Goal: Register for event/course

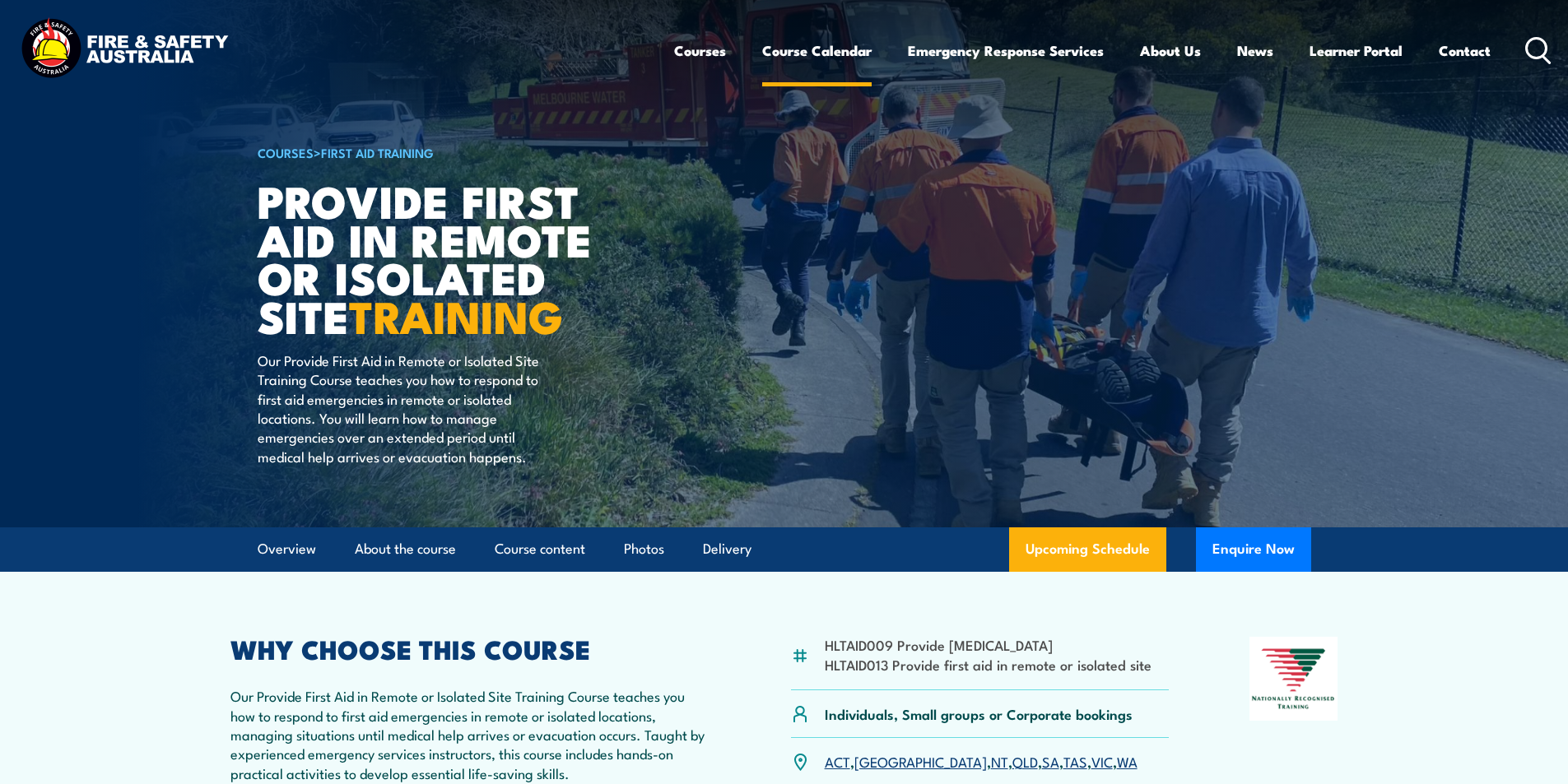
click at [810, 54] on link "Course Calendar" at bounding box center [817, 50] width 109 height 43
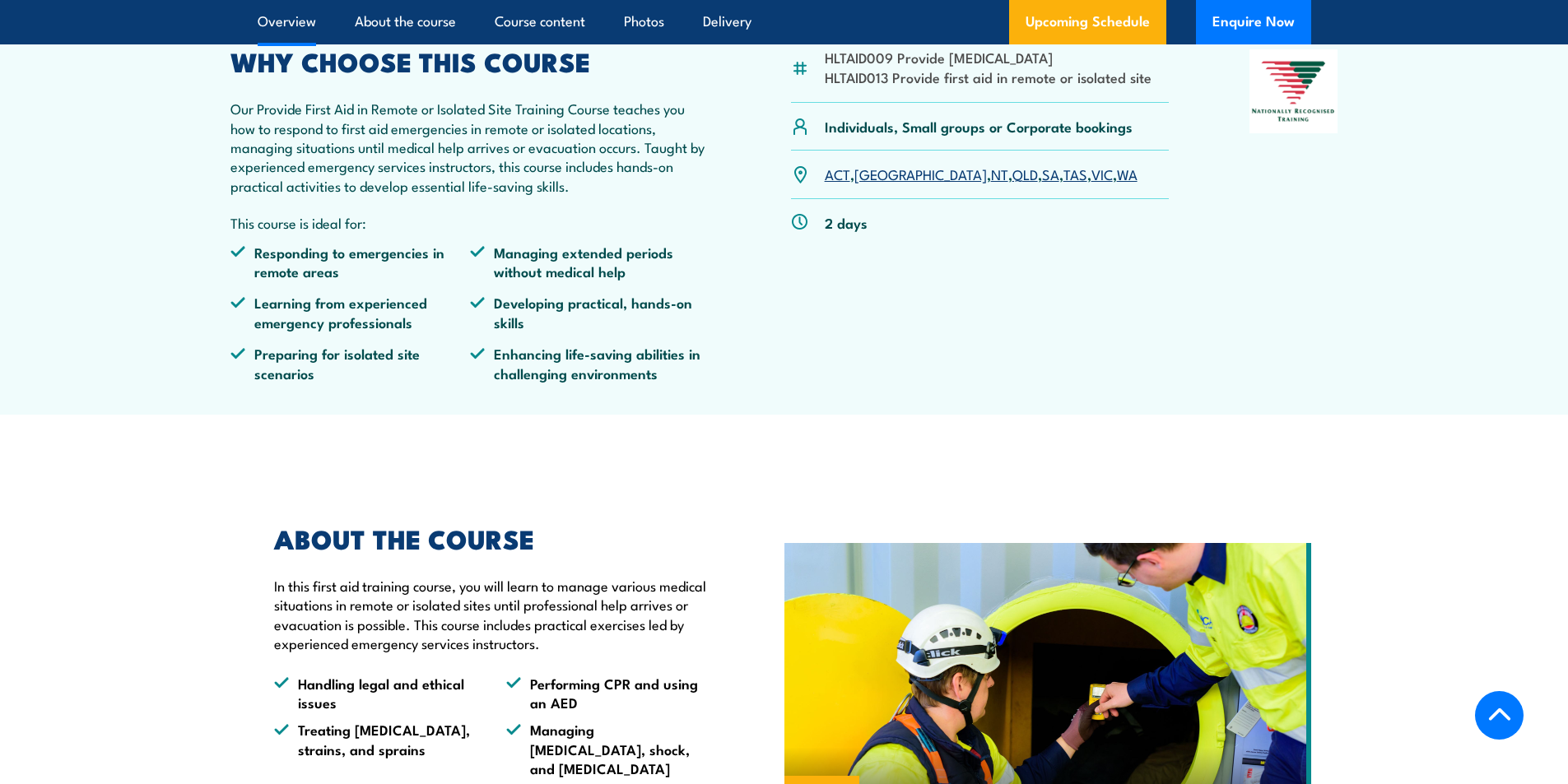
click at [1042, 173] on link "SA" at bounding box center [1051, 173] width 17 height 20
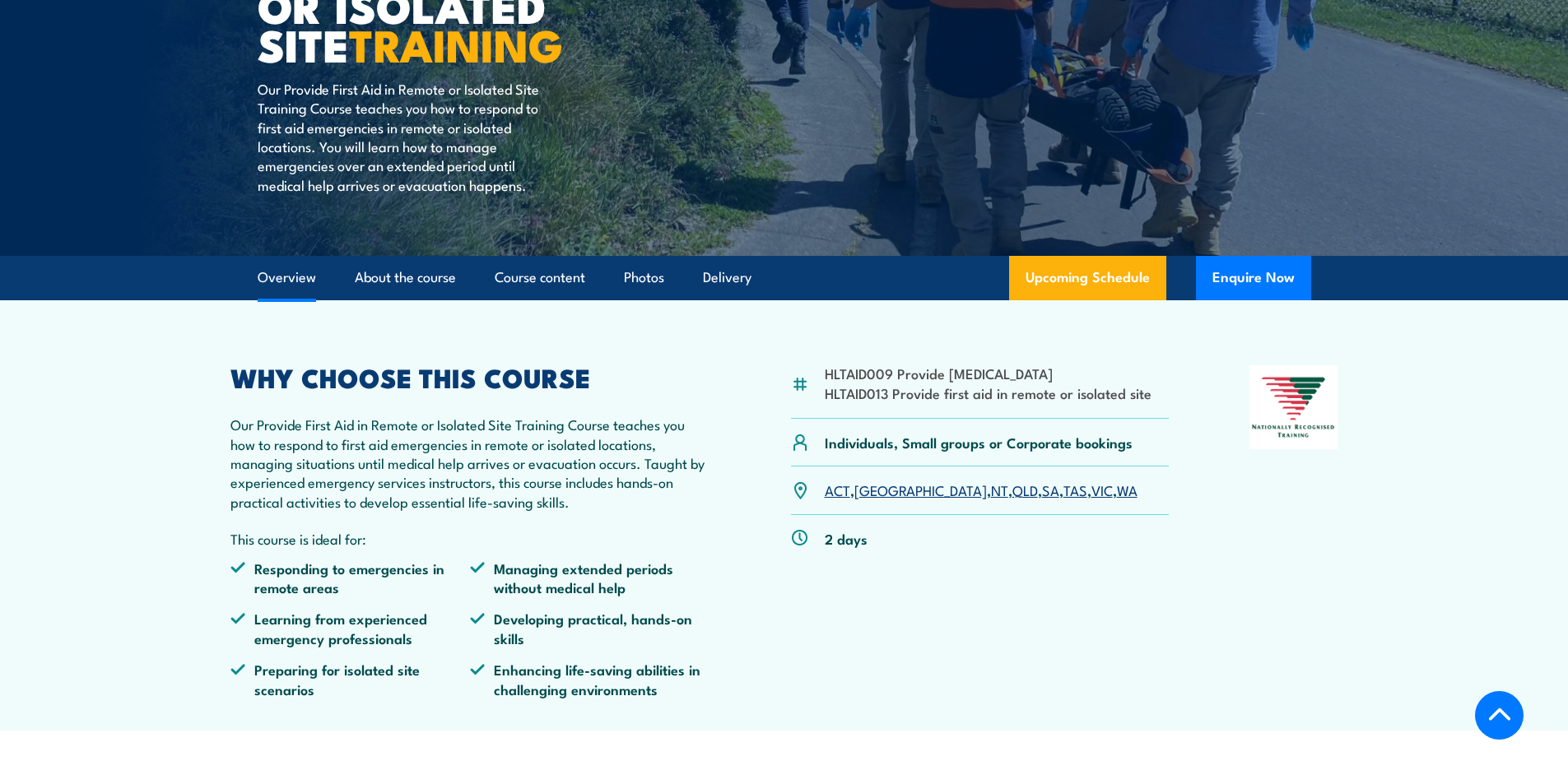
scroll to position [183, 0]
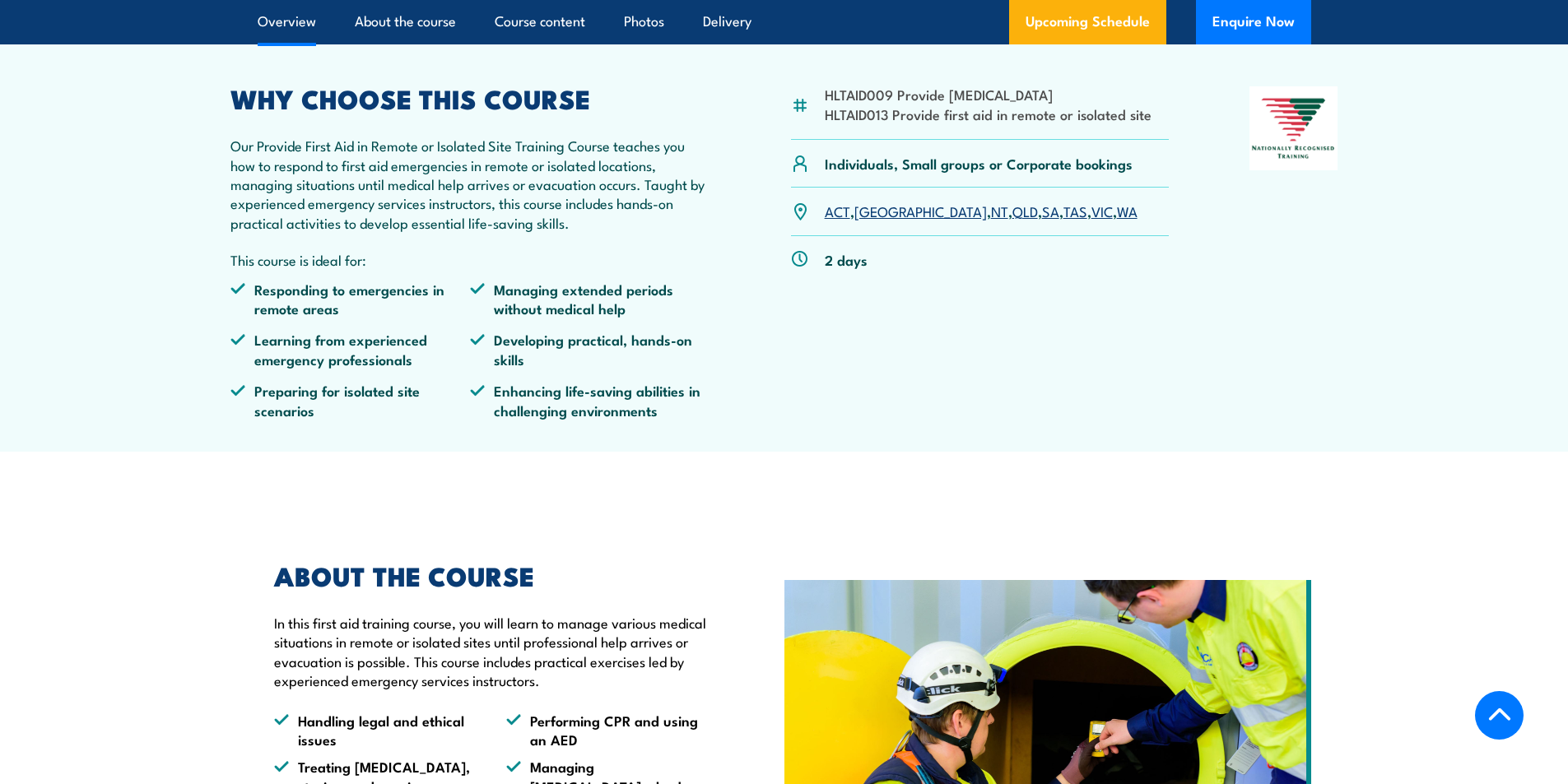
scroll to position [334, 0]
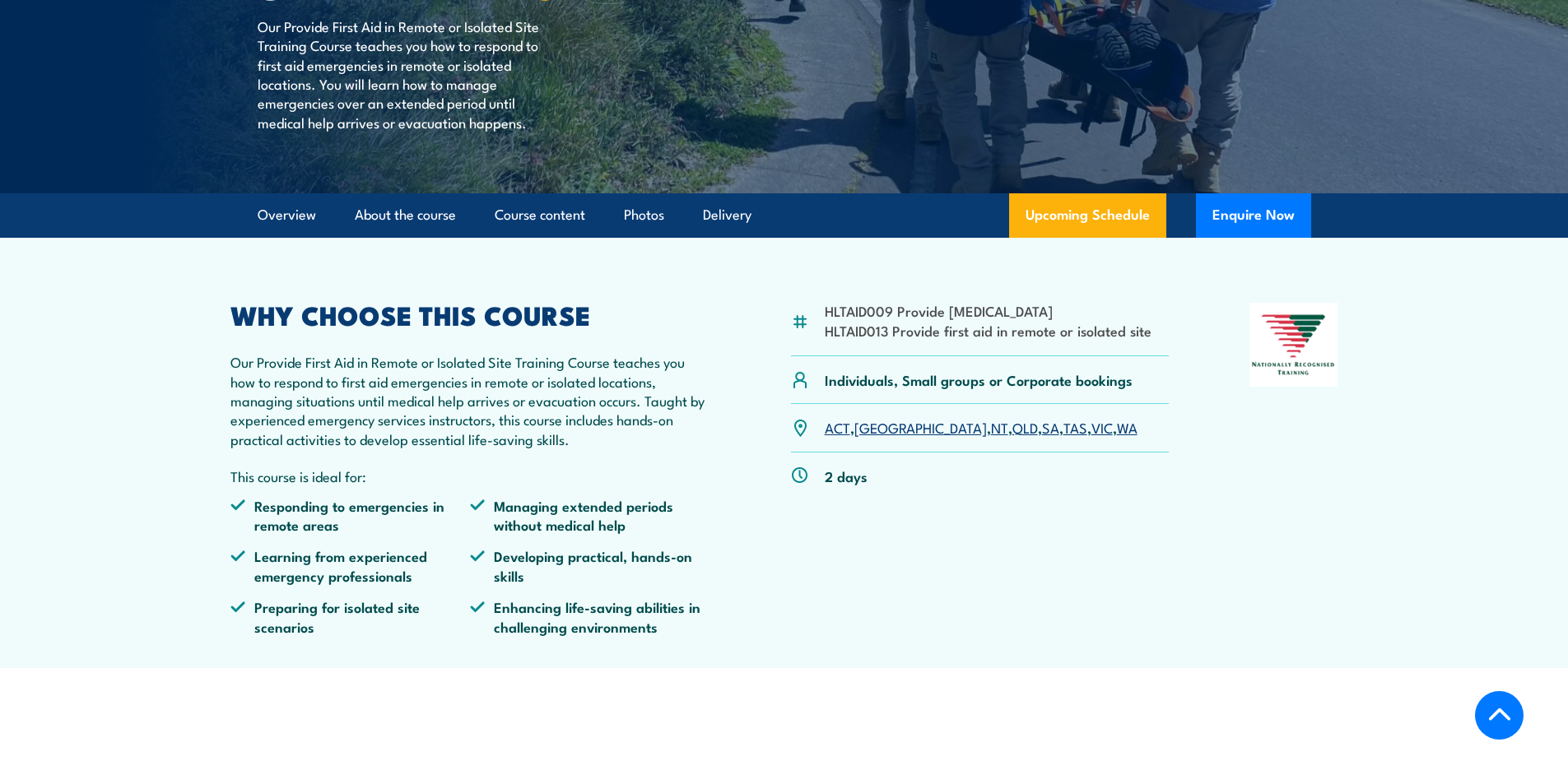
click at [1042, 428] on link "SA" at bounding box center [1051, 427] width 17 height 20
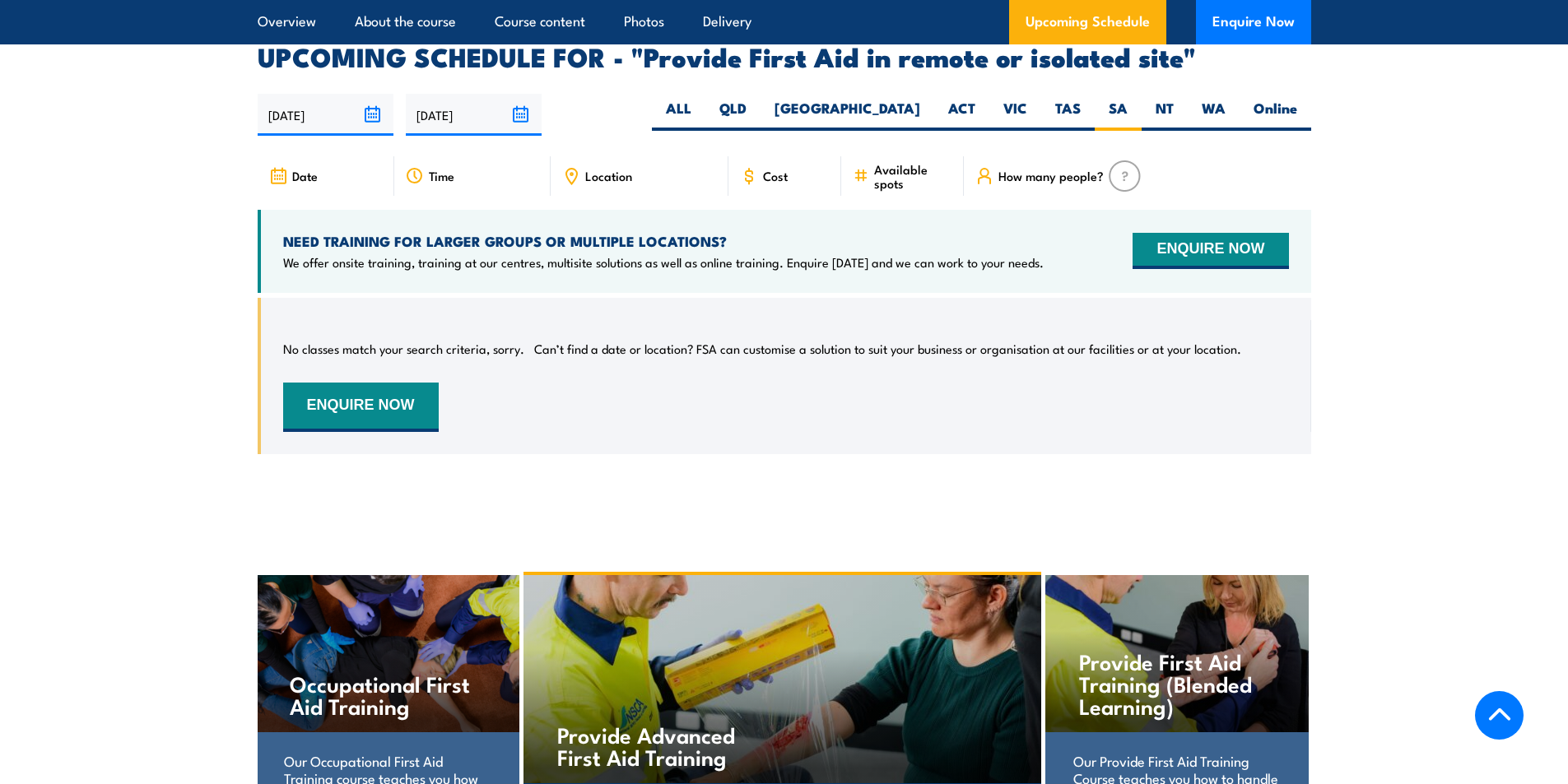
scroll to position [2668, 0]
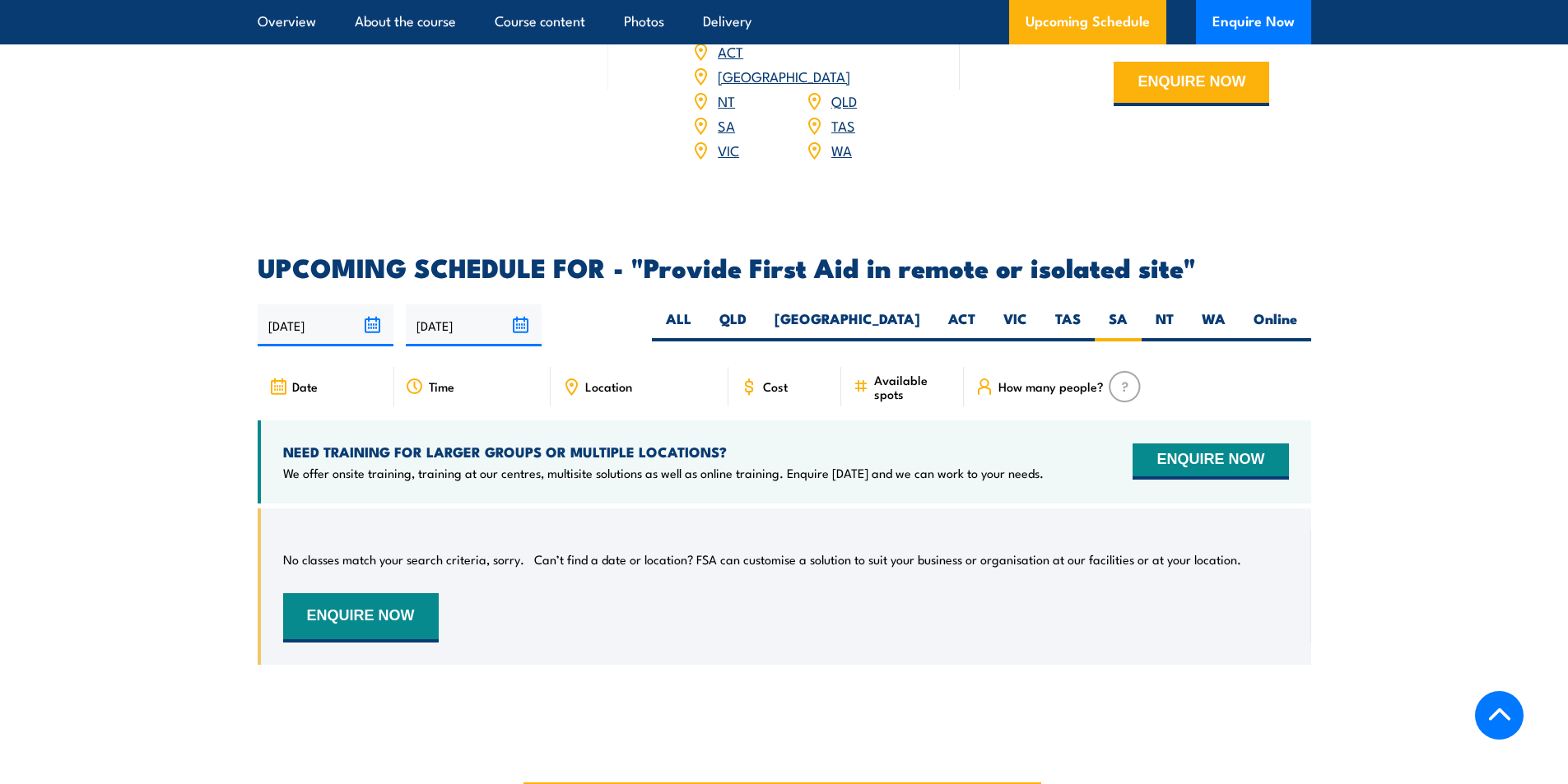
click at [1129, 371] on img at bounding box center [1124, 386] width 32 height 32
